Goal: Task Accomplishment & Management: Use online tool/utility

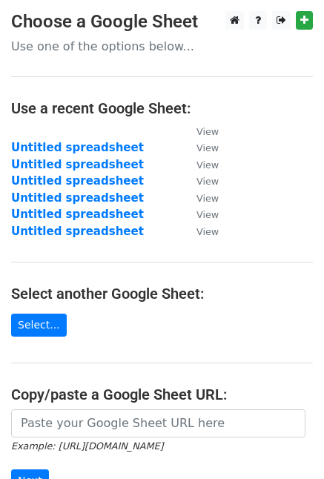
scroll to position [209, 0]
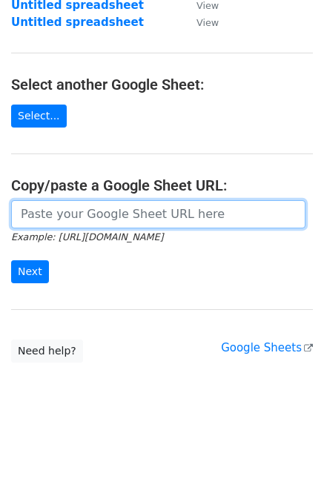
drag, startPoint x: 0, startPoint y: 0, endPoint x: 89, endPoint y: 216, distance: 233.2
click at [89, 216] on input "url" at bounding box center [158, 214] width 294 height 28
paste input "https://docs.google.com/spreadsheets/d/1Zb0vqfjgoScJ3QzglKbwCUKxGr-l0_fgPMBgP4B…"
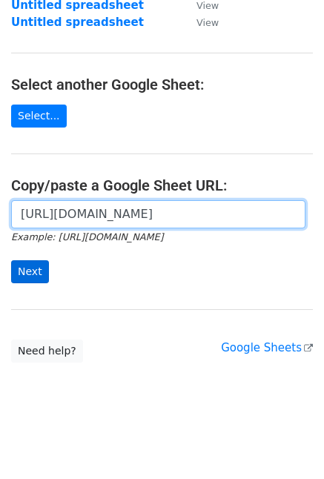
type input "https://docs.google.com/spreadsheets/d/1Zb0vqfjgoScJ3QzglKbwCUKxGr-l0_fgPMBgP4B…"
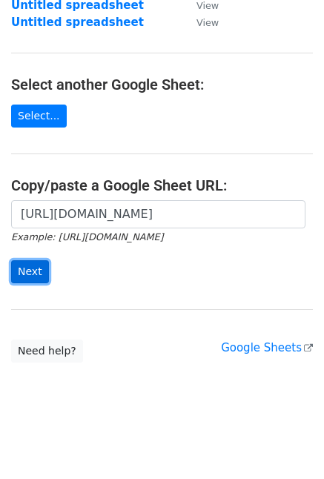
click at [25, 269] on input "Next" at bounding box center [30, 271] width 38 height 23
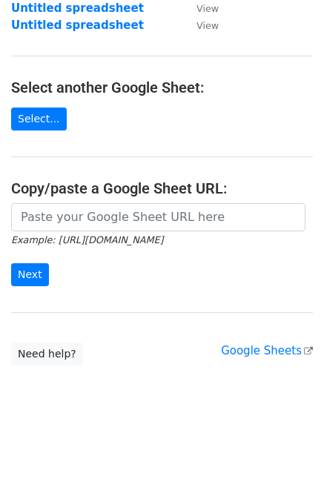
scroll to position [209, 0]
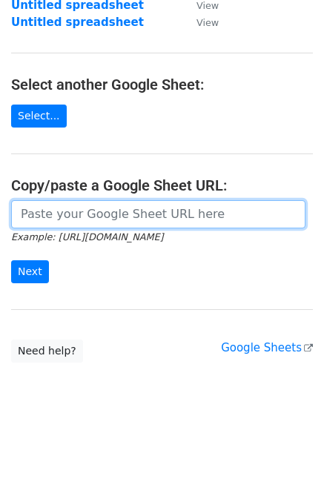
click at [75, 210] on input "url" at bounding box center [158, 214] width 294 height 28
paste input "https://docs.google.com/spreadsheets/d/1Zb0vqfjgoScJ3QzglKbwCUKxGr-l0_fgPMBgP4B…"
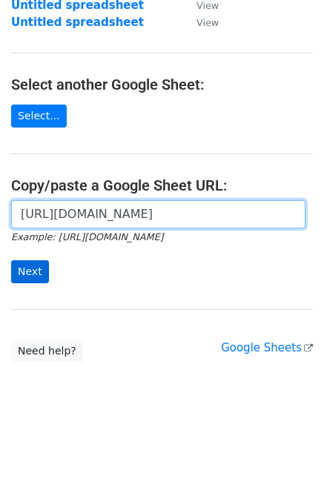
type input "https://docs.google.com/spreadsheets/d/1Zb0vqfjgoScJ3QzglKbwCUKxGr-l0_fgPMBgP4B…"
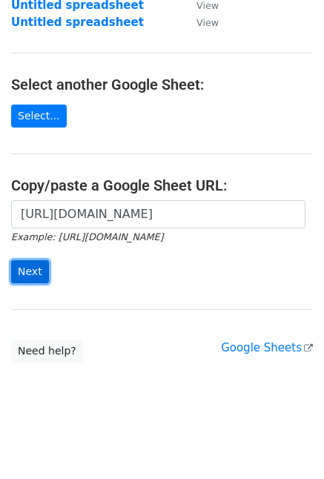
click at [35, 263] on input "Next" at bounding box center [30, 271] width 38 height 23
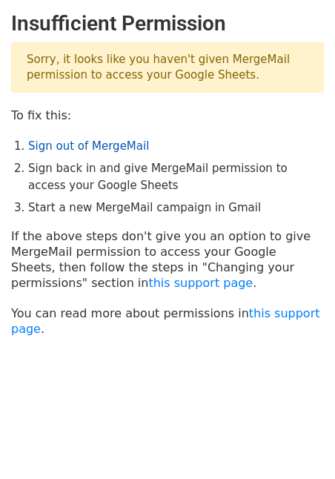
click at [104, 141] on link "Sign out of MergeMail" at bounding box center [88, 145] width 121 height 13
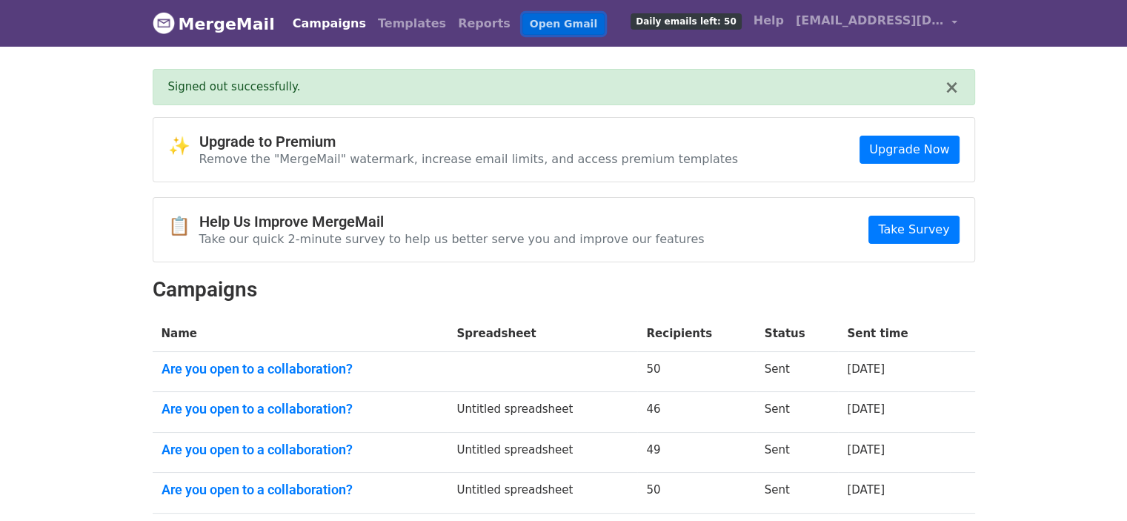
click at [533, 23] on link "Open Gmail" at bounding box center [563, 23] width 82 height 21
click at [522, 14] on link "Open Gmail" at bounding box center [563, 23] width 82 height 21
click at [957, 17] on link "eden.pixelsphotoart@gmail.com" at bounding box center [876, 23] width 173 height 35
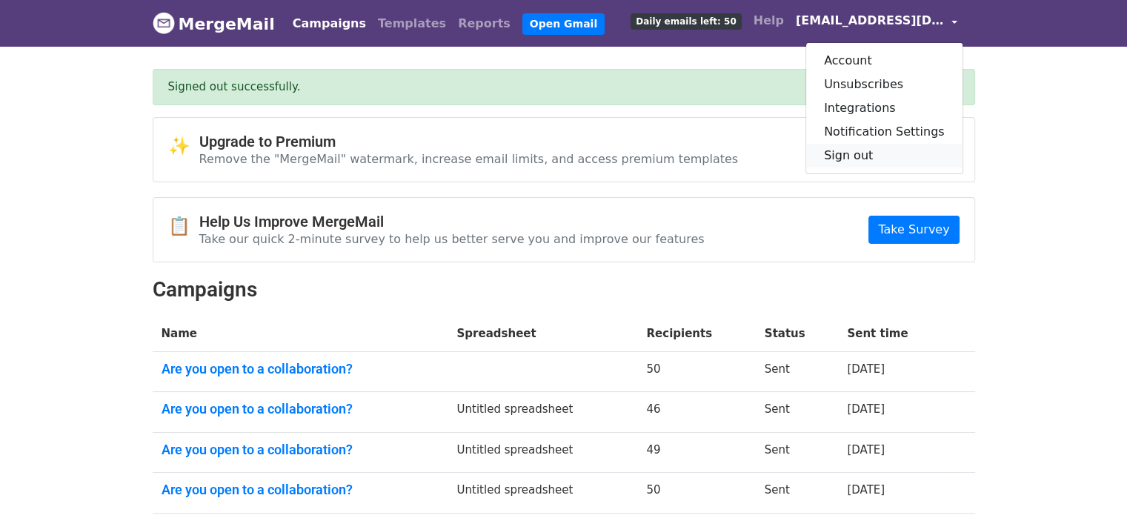
click at [882, 152] on link "Sign out" at bounding box center [884, 156] width 156 height 24
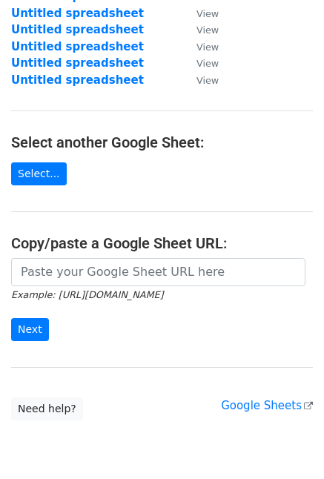
scroll to position [209, 0]
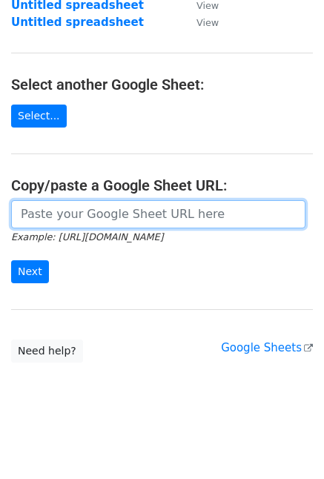
click at [73, 221] on input "url" at bounding box center [158, 214] width 294 height 28
paste input "https://docs.google.com/spreadsheets/d/1Zb0vqfjgoScJ3QzglKbwCUKxGr-l0_fgPMBgP4B…"
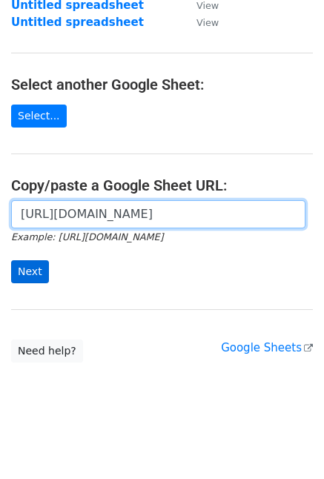
type input "https://docs.google.com/spreadsheets/d/1Zb0vqfjgoScJ3QzglKbwCUKxGr-l0_fgPMBgP4B…"
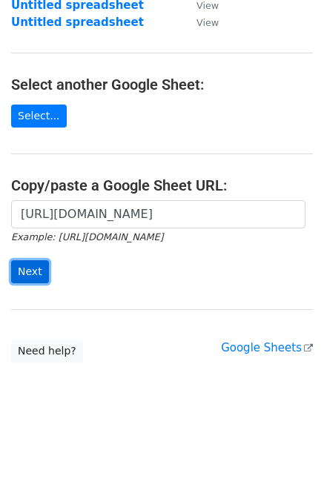
scroll to position [0, 0]
click at [24, 269] on input "Next" at bounding box center [30, 271] width 38 height 23
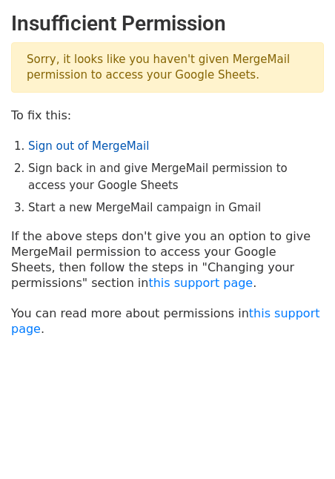
click at [87, 149] on link "Sign out of MergeMail" at bounding box center [88, 145] width 121 height 13
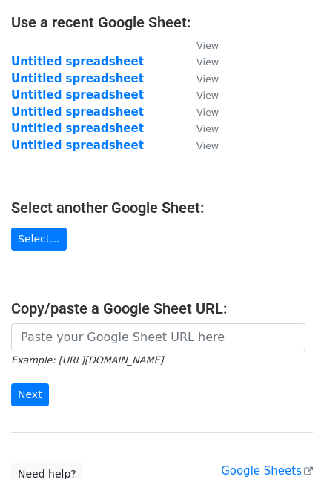
scroll to position [209, 0]
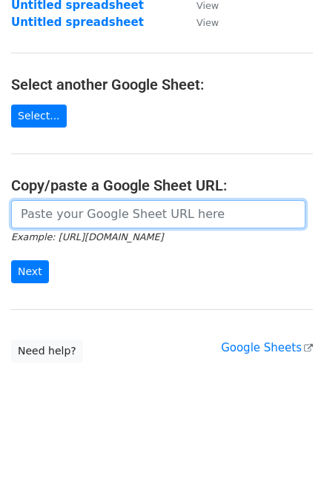
click at [81, 210] on input "url" at bounding box center [158, 214] width 294 height 28
click at [53, 210] on input "url" at bounding box center [158, 214] width 294 height 28
click at [44, 211] on input "url" at bounding box center [158, 214] width 294 height 28
click at [33, 210] on input "url" at bounding box center [158, 214] width 294 height 28
paste input "https://docs.google.com/spreadsheets/d/1Zb0vqfjgoScJ3QzglKbwCUKxGr-l0_fgPMBgP4B…"
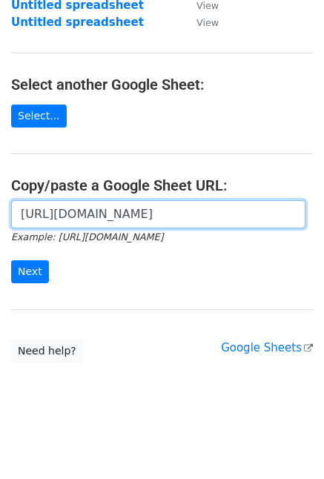
scroll to position [0, 323]
type input "https://docs.google.com/spreadsheets/d/1Zb0vqfjgoScJ3QzglKbwCUKxGr-l0_fgPMBgP4B…"
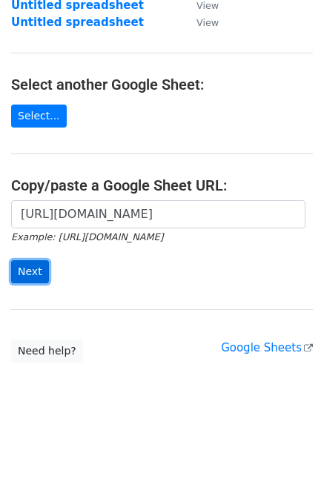
scroll to position [0, 0]
click at [34, 270] on input "Next" at bounding box center [30, 271] width 38 height 23
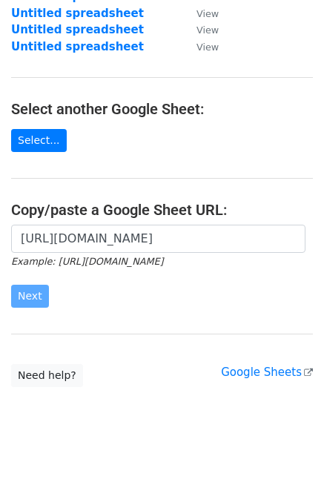
scroll to position [209, 0]
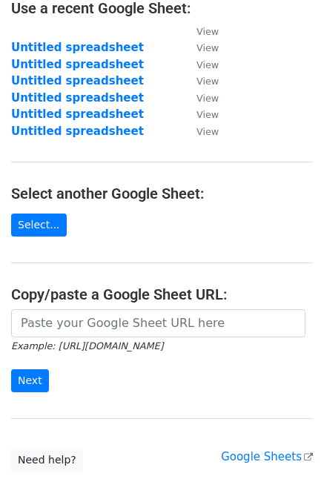
scroll to position [209, 0]
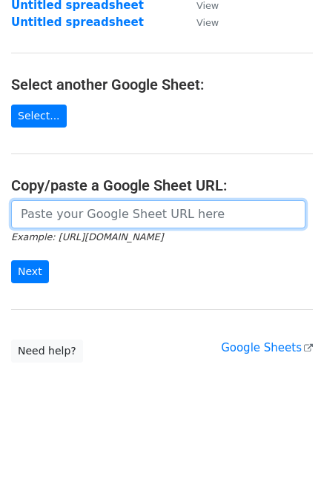
click at [61, 222] on input "url" at bounding box center [158, 214] width 294 height 28
paste input "https://docs.google.com/spreadsheets/d/1Zb0vqfjgoScJ3QzglKbwCUKxGr-l0_fgPMBgP4B…"
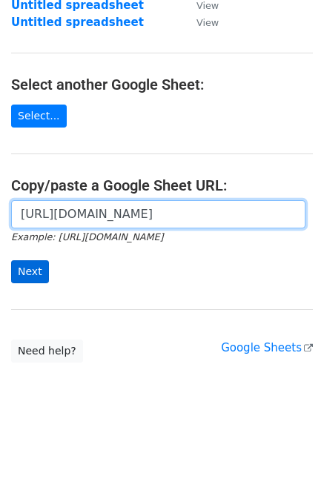
type input "https://docs.google.com/spreadsheets/d/1Zb0vqfjgoScJ3QzglKbwCUKxGr-l0_fgPMBgP4B…"
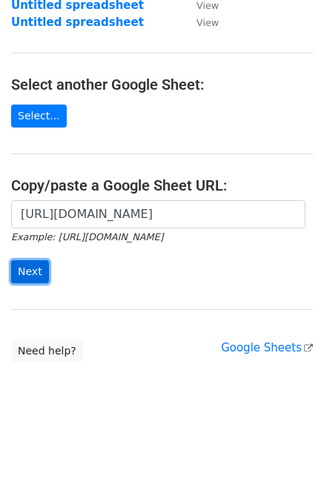
scroll to position [0, 0]
click at [35, 261] on input "Next" at bounding box center [30, 271] width 38 height 23
